Goal: Task Accomplishment & Management: Manage account settings

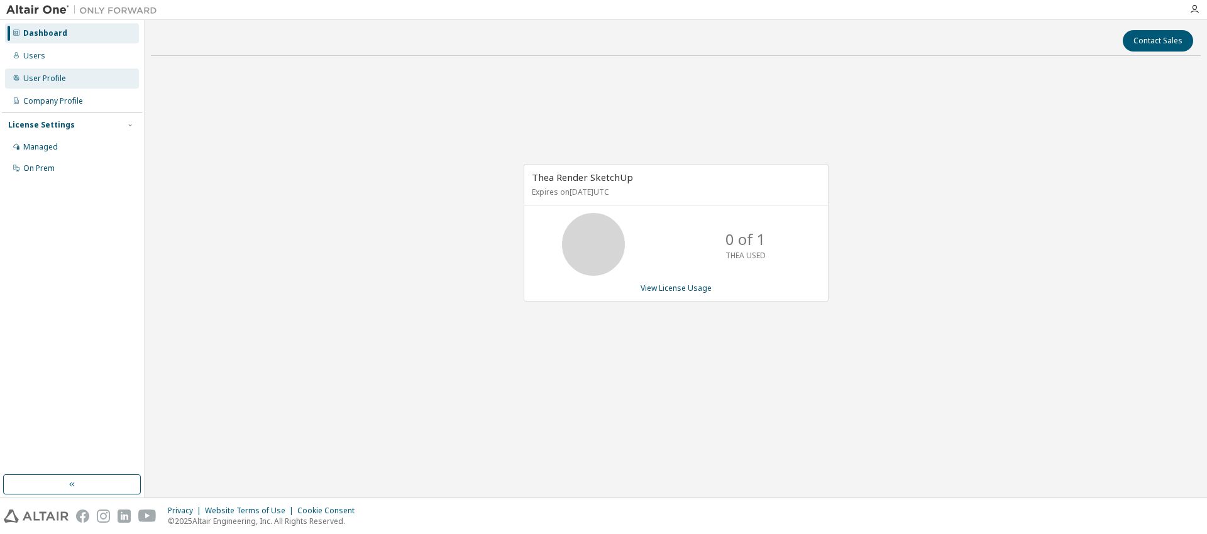
click at [73, 78] on div "User Profile" at bounding box center [72, 79] width 134 height 20
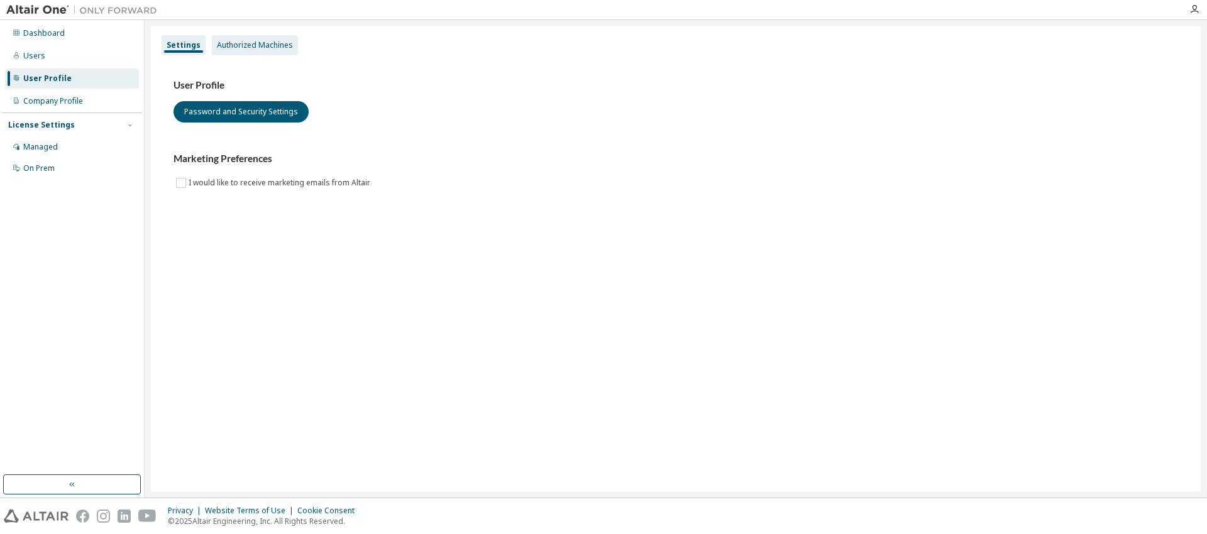
click at [244, 48] on div "Authorized Machines" at bounding box center [255, 45] width 76 height 10
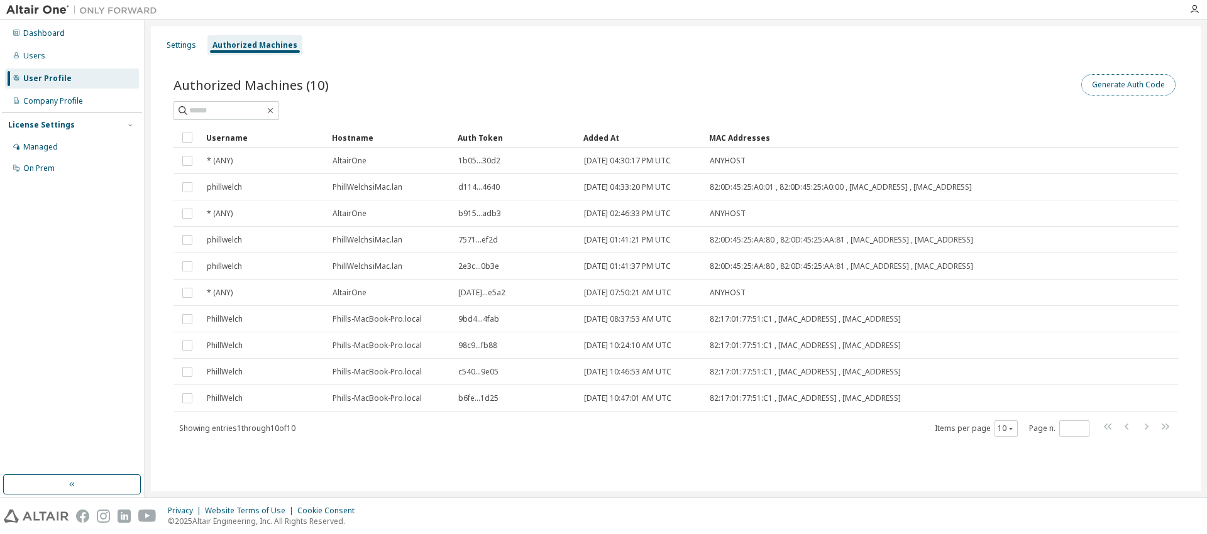
click at [1116, 89] on button "Generate Auth Code" at bounding box center [1128, 84] width 94 height 21
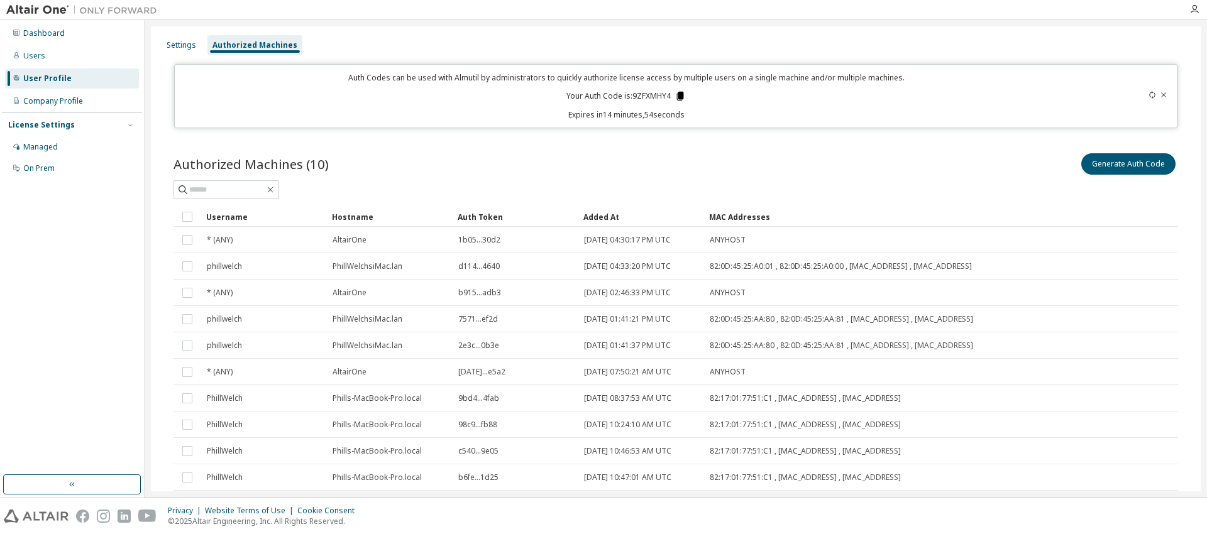
click at [679, 97] on icon at bounding box center [680, 96] width 7 height 9
click at [58, 29] on div "Dashboard" at bounding box center [43, 33] width 41 height 10
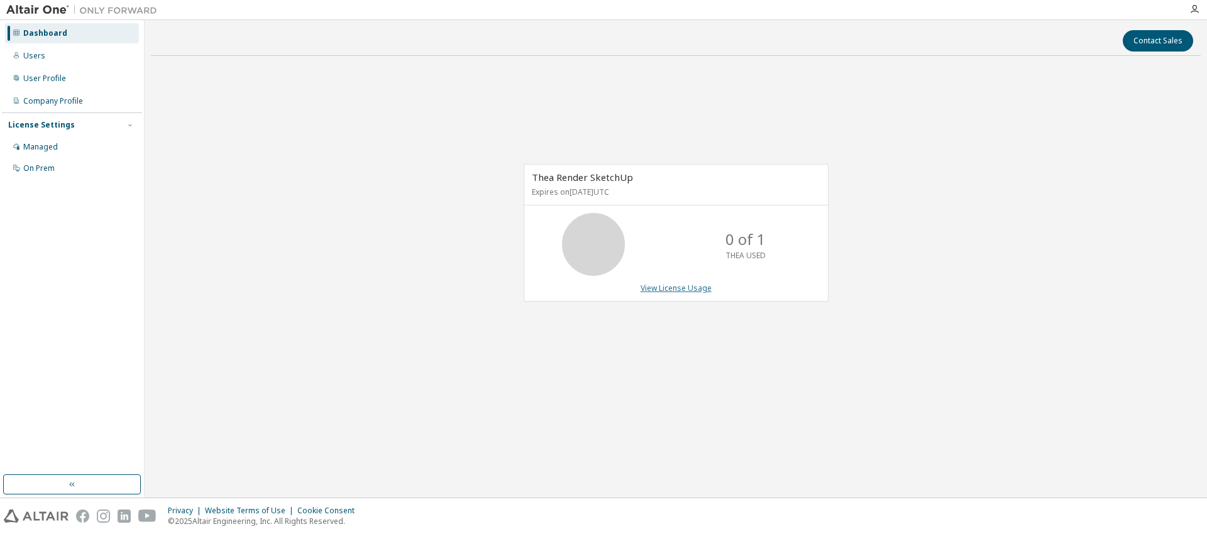
click at [668, 285] on link "View License Usage" at bounding box center [675, 288] width 71 height 11
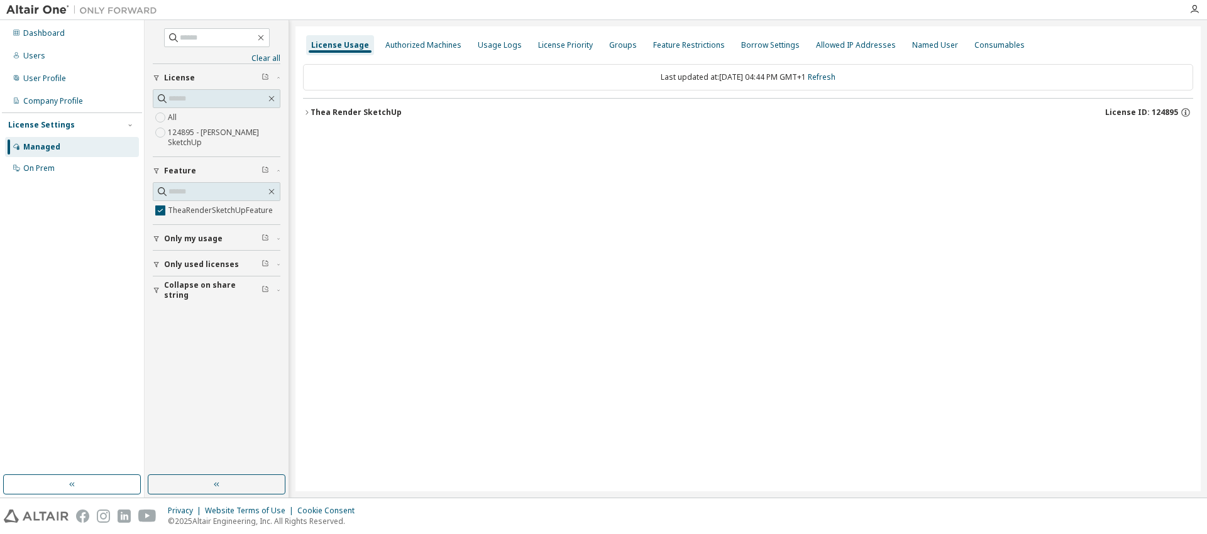
click at [355, 109] on div "Thea Render SketchUp" at bounding box center [355, 112] width 91 height 10
click at [359, 138] on div "TheaRenderSketchUpFeature" at bounding box center [381, 138] width 119 height 11
click at [360, 136] on div "TheaRenderSketchUpFeature" at bounding box center [381, 138] width 119 height 11
click at [1176, 139] on icon "button" at bounding box center [1176, 139] width 2 height 3
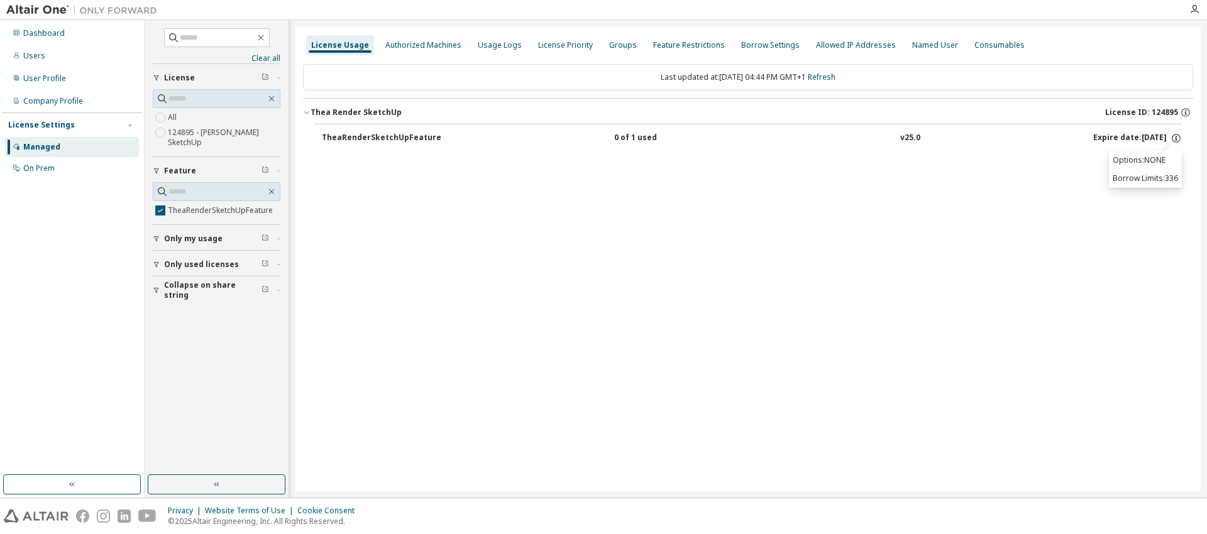
click at [1048, 171] on div "License Usage Authorized Machines Usage Logs License Priority Groups Feature Re…" at bounding box center [747, 258] width 905 height 465
click at [223, 40] on input "text" at bounding box center [217, 37] width 75 height 13
type input "*********"
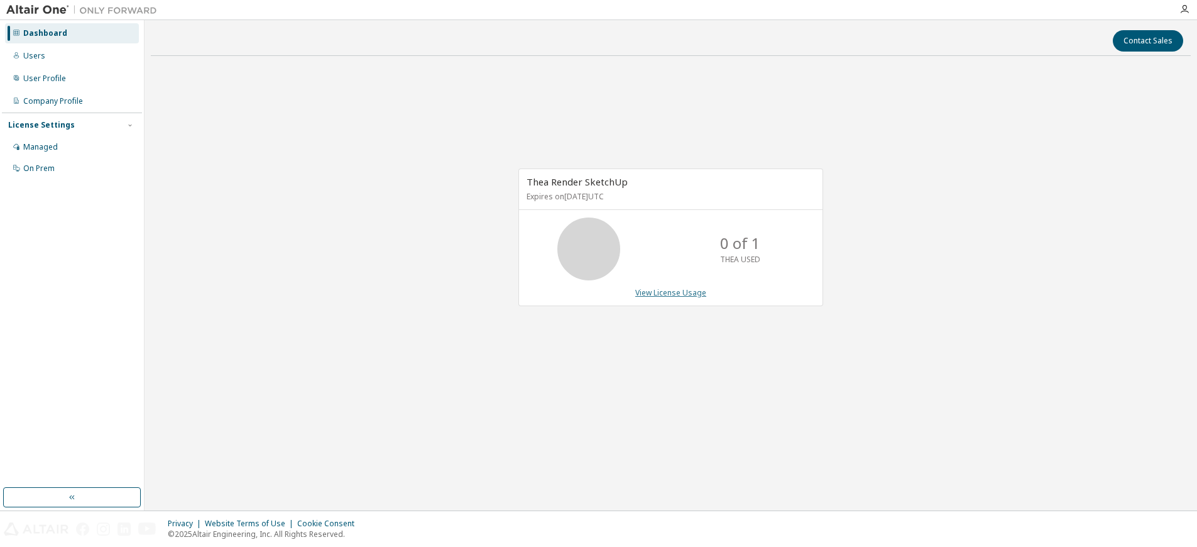
click at [683, 295] on link "View License Usage" at bounding box center [670, 292] width 71 height 11
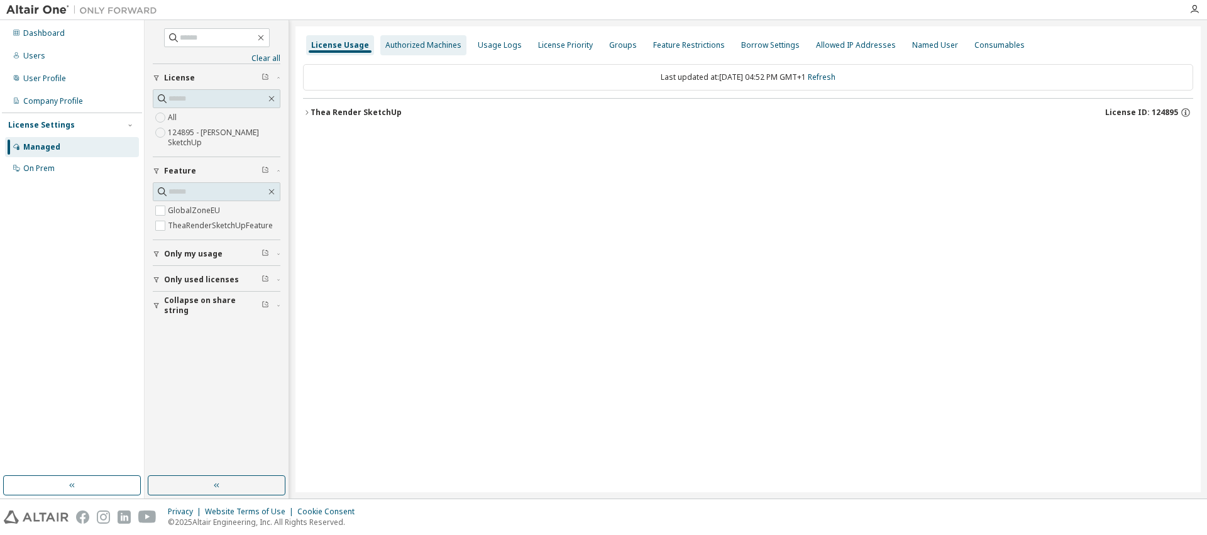
click at [409, 48] on div "Authorized Machines" at bounding box center [423, 45] width 76 height 10
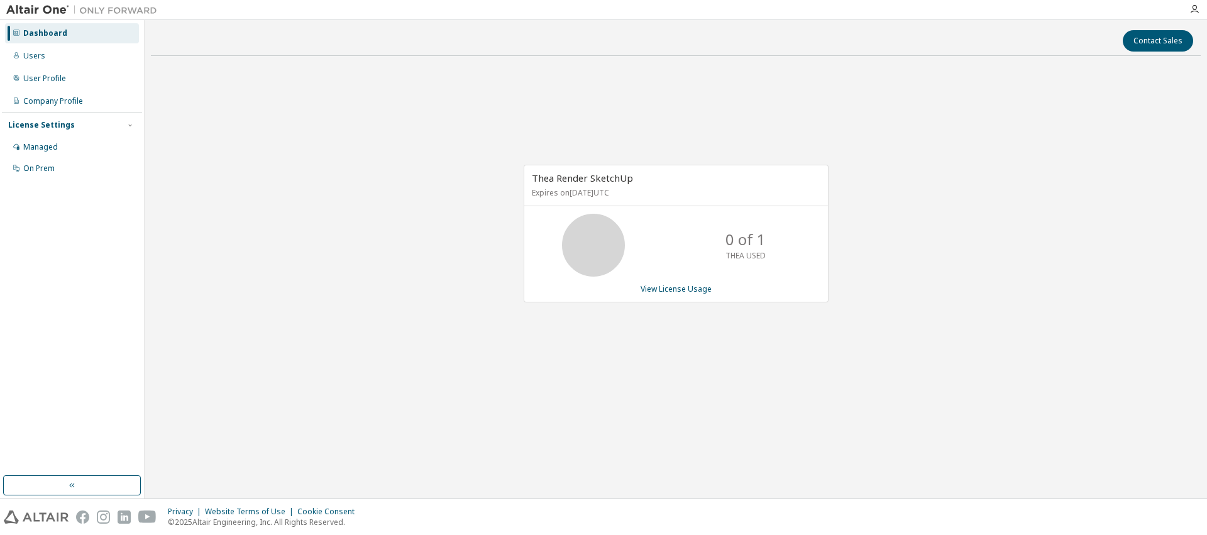
click at [605, 182] on span "Thea Render SketchUp" at bounding box center [582, 178] width 101 height 13
